Goal: Task Accomplishment & Management: Manage account settings

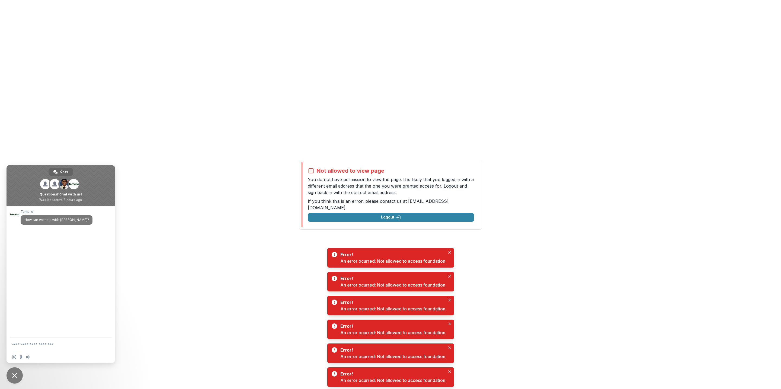
click at [14, 373] on span "Close chat" at bounding box center [15, 376] width 16 height 16
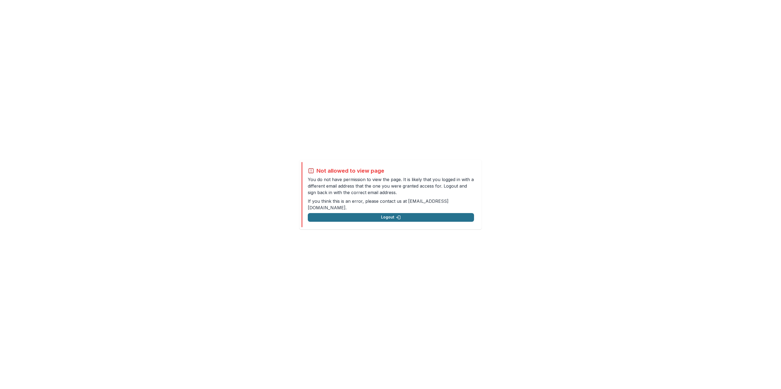
click at [358, 217] on button "Logout" at bounding box center [391, 217] width 166 height 9
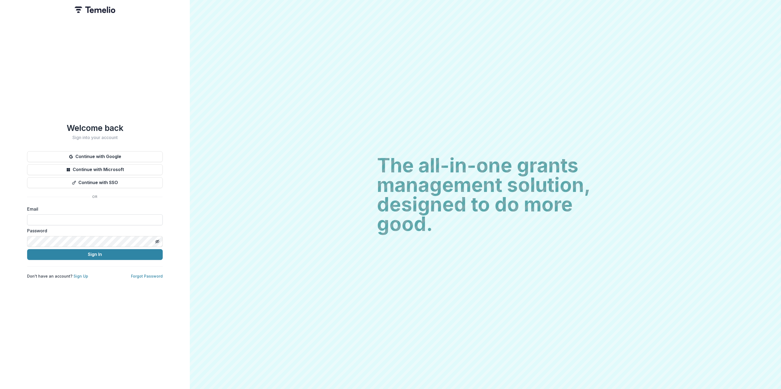
click at [104, 220] on input at bounding box center [95, 220] width 136 height 11
click at [37, 308] on div "Welcome back Sign into your account Continue with Google Continue with Microsof…" at bounding box center [95, 194] width 190 height 389
click at [78, 274] on link "Sign Up" at bounding box center [81, 276] width 15 height 5
click at [86, 218] on input at bounding box center [95, 220] width 136 height 11
type input "**********"
